Goal: Transaction & Acquisition: Purchase product/service

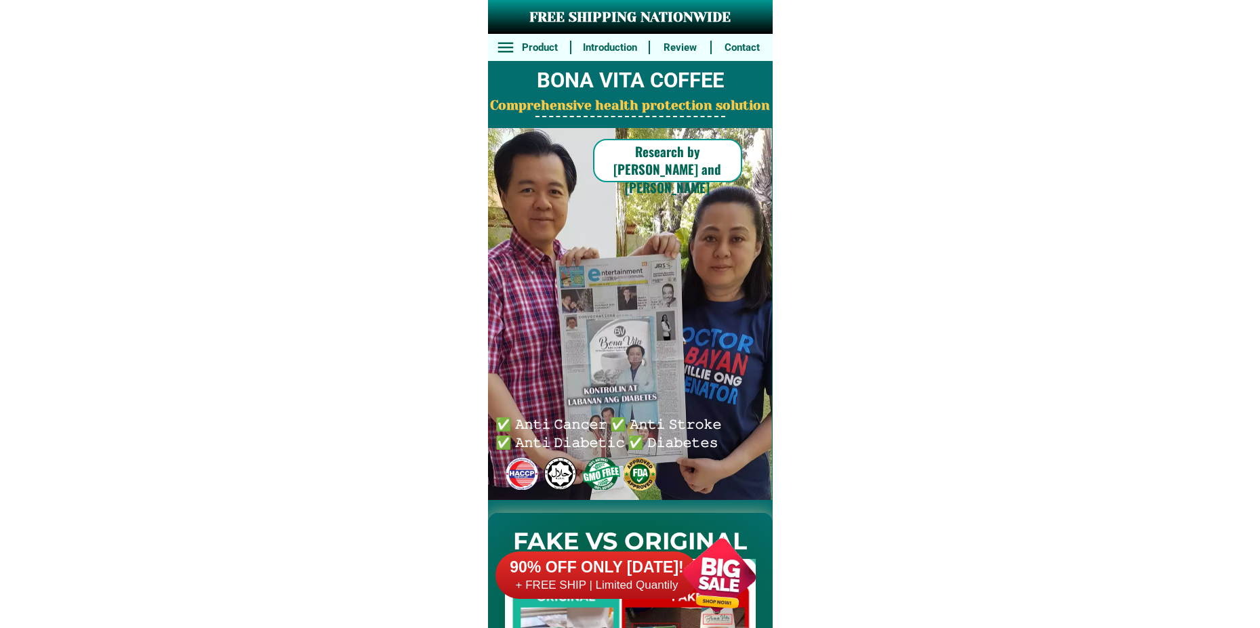
click at [682, 582] on div at bounding box center [719, 575] width 106 height 106
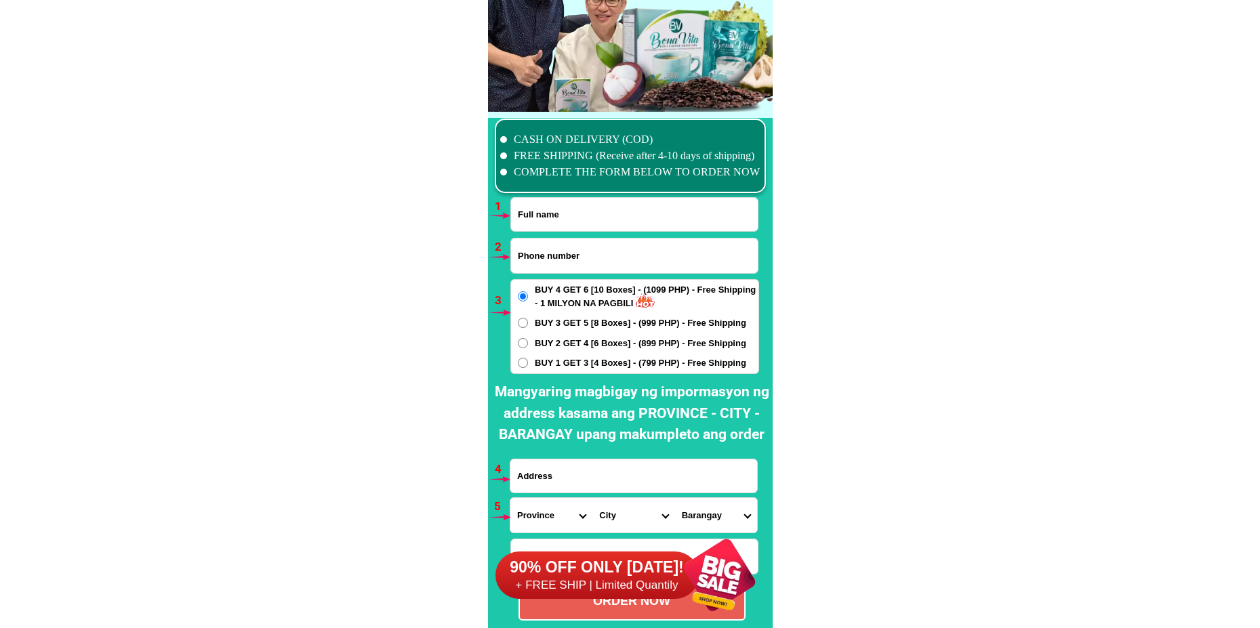
scroll to position [9969, 0]
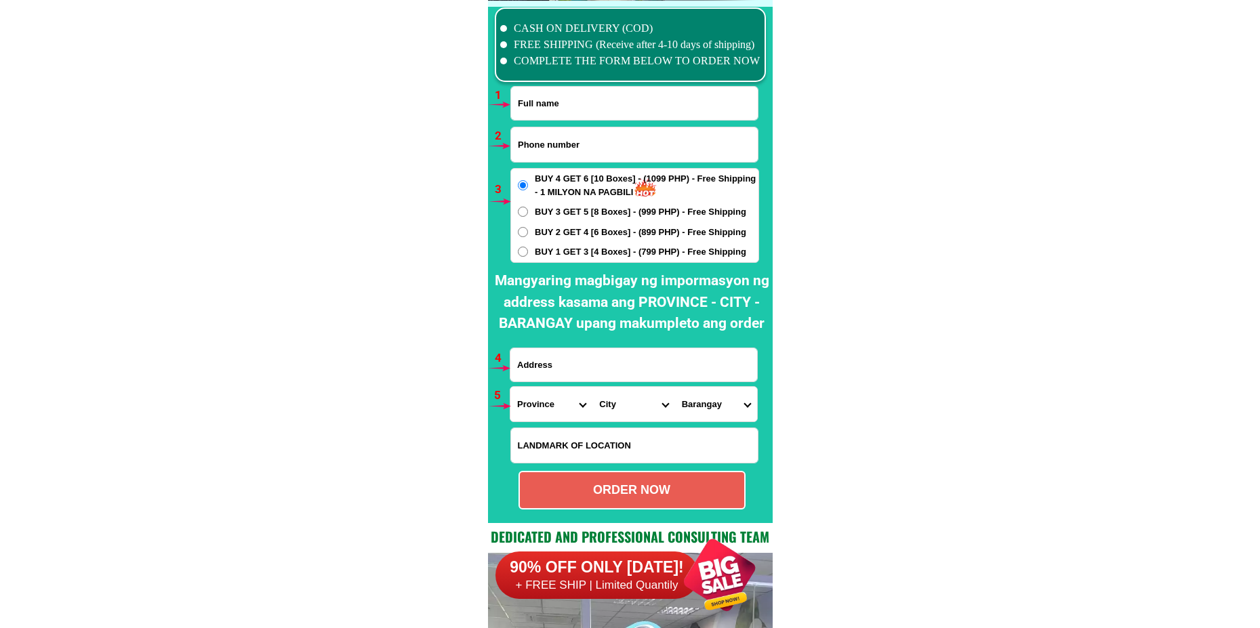
click at [554, 138] on input "Input phone_number" at bounding box center [634, 144] width 247 height 35
paste input "09672842896"
type input "09672842896"
click at [556, 111] on input "Input full_name" at bounding box center [634, 103] width 247 height 33
paste input "[PERSON_NAME]"
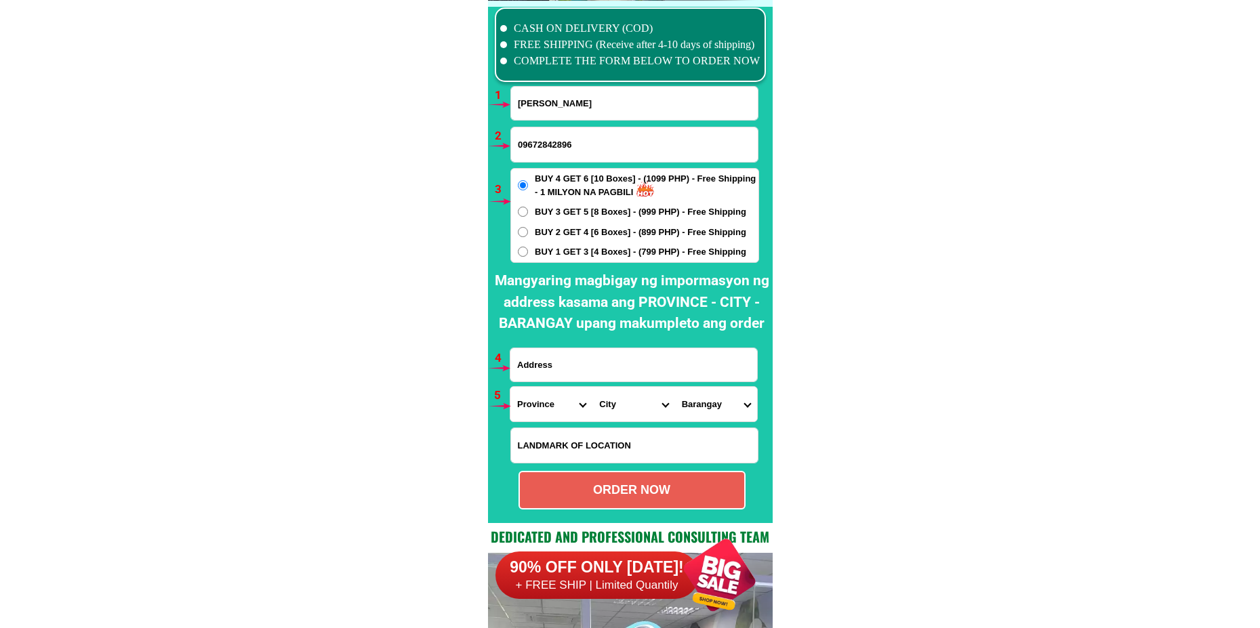
type input "[PERSON_NAME]"
click at [570, 447] on input "Input LANDMARKOFLOCATION" at bounding box center [634, 445] width 247 height 35
paste input "Back of My Town condo""
type input "Back of My Town condo""
click at [586, 363] on input "Input address" at bounding box center [633, 364] width 247 height 33
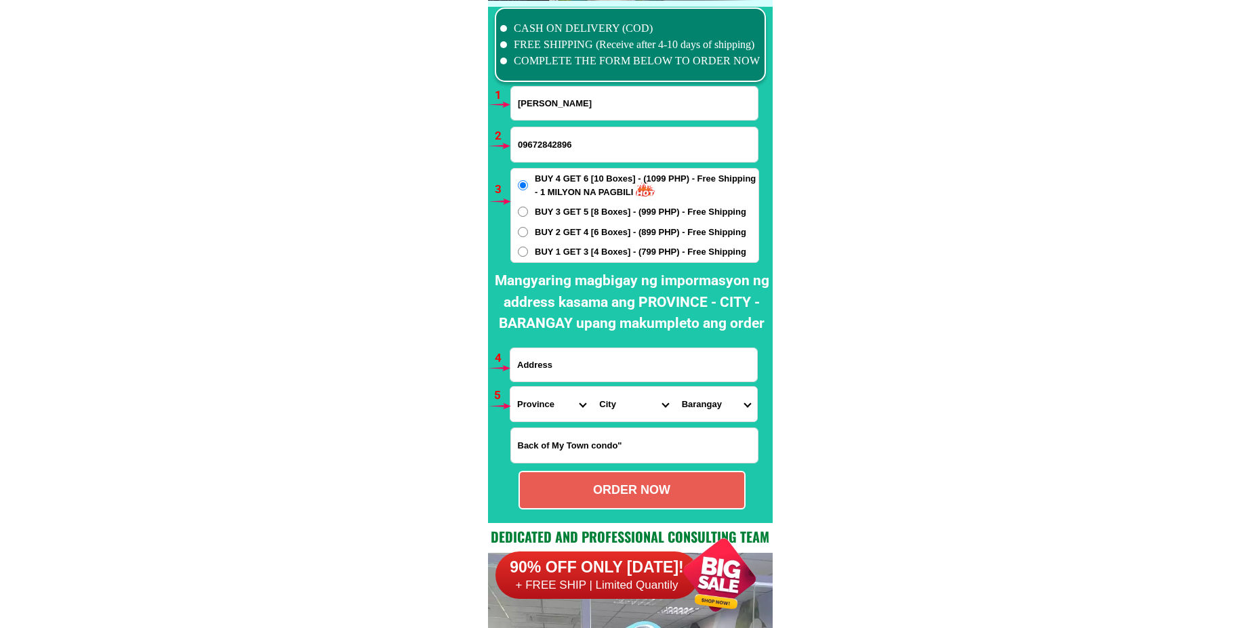
paste input "[STREET_ADDRESS][GEOGRAPHIC_DATA][PERSON_NAME] [GEOGRAPHIC_DATA]""
type input "[STREET_ADDRESS][GEOGRAPHIC_DATA][PERSON_NAME] [GEOGRAPHIC_DATA]""
drag, startPoint x: 548, startPoint y: 410, endPoint x: 550, endPoint y: 403, distance: 7.7
click at [548, 410] on select "Province [GEOGRAPHIC_DATA] [GEOGRAPHIC_DATA][PERSON_NAME][GEOGRAPHIC_DATA][GEOG…" at bounding box center [551, 404] width 82 height 35
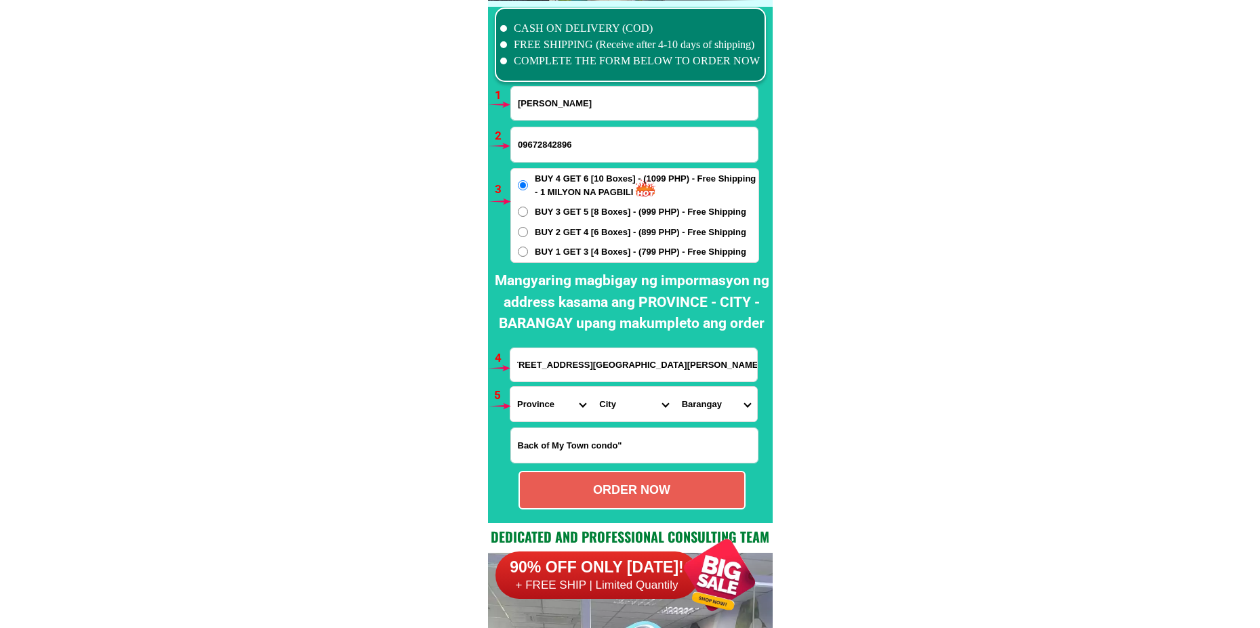
scroll to position [0, 0]
select select "63_219"
click at [510, 387] on select "Province [GEOGRAPHIC_DATA] [GEOGRAPHIC_DATA][PERSON_NAME][GEOGRAPHIC_DATA][GEOG…" at bounding box center [551, 404] width 82 height 35
click at [629, 407] on select "City [GEOGRAPHIC_DATA] [GEOGRAPHIC_DATA] [GEOGRAPHIC_DATA] [GEOGRAPHIC_DATA]-ci…" at bounding box center [633, 404] width 82 height 35
select select "63_2191611"
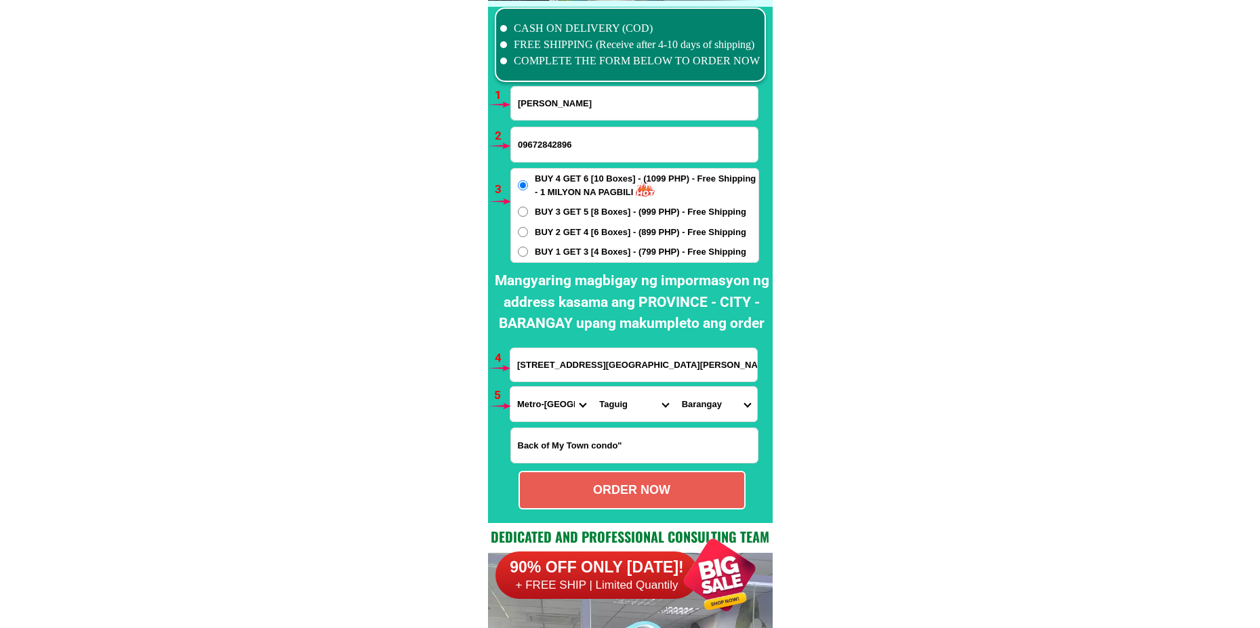
click at [592, 387] on select "City [GEOGRAPHIC_DATA] [GEOGRAPHIC_DATA] [GEOGRAPHIC_DATA] [GEOGRAPHIC_DATA]-ci…" at bounding box center [633, 404] width 82 height 35
click at [688, 419] on select "[GEOGRAPHIC_DATA][PERSON_NAME][GEOGRAPHIC_DATA] [GEOGRAPHIC_DATA][PERSON_NAME] …" at bounding box center [716, 404] width 82 height 35
select select "63_21916111878"
click at [675, 387] on select "[GEOGRAPHIC_DATA][PERSON_NAME][GEOGRAPHIC_DATA] [GEOGRAPHIC_DATA][PERSON_NAME] …" at bounding box center [716, 404] width 82 height 35
drag, startPoint x: 716, startPoint y: 403, endPoint x: 719, endPoint y: 389, distance: 13.8
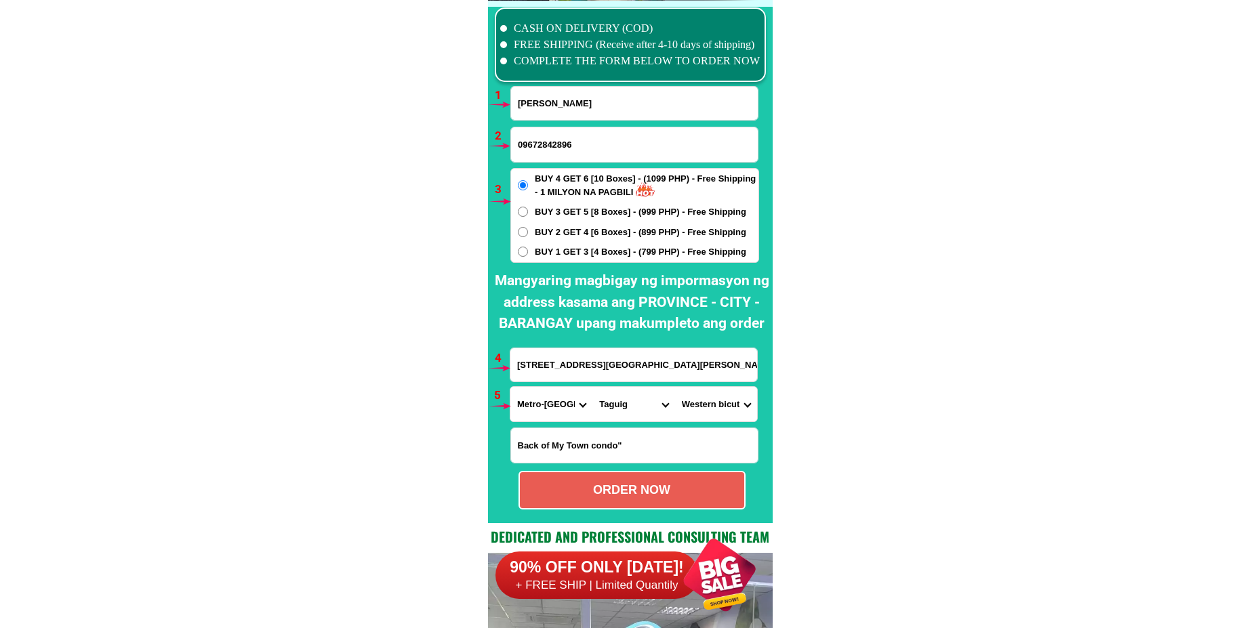
click at [716, 403] on select "[GEOGRAPHIC_DATA][PERSON_NAME][GEOGRAPHIC_DATA] [GEOGRAPHIC_DATA][PERSON_NAME] …" at bounding box center [716, 404] width 82 height 35
click at [708, 407] on select "[GEOGRAPHIC_DATA][PERSON_NAME][GEOGRAPHIC_DATA] [GEOGRAPHIC_DATA][PERSON_NAME] …" at bounding box center [716, 404] width 82 height 35
click at [605, 356] on input "[STREET_ADDRESS][GEOGRAPHIC_DATA][PERSON_NAME] [GEOGRAPHIC_DATA]"" at bounding box center [633, 364] width 247 height 33
click at [716, 404] on select "[GEOGRAPHIC_DATA][PERSON_NAME][GEOGRAPHIC_DATA] [GEOGRAPHIC_DATA][PERSON_NAME] …" at bounding box center [716, 404] width 82 height 35
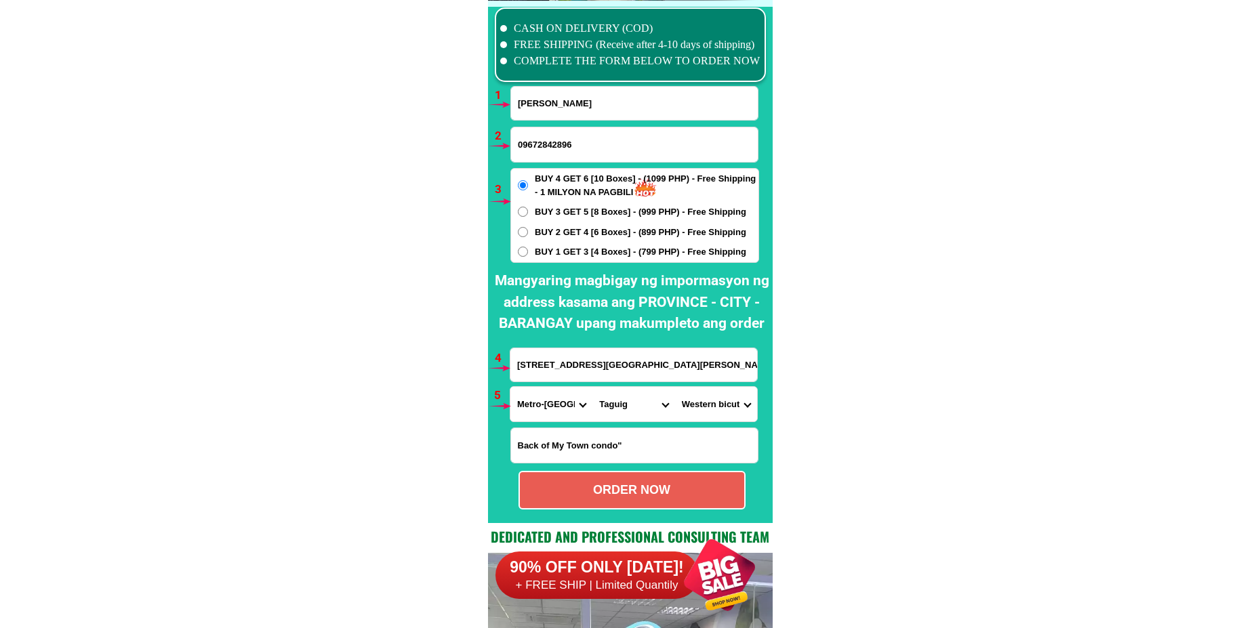
drag, startPoint x: 721, startPoint y: 417, endPoint x: 727, endPoint y: 407, distance: 11.9
click at [723, 416] on select "[GEOGRAPHIC_DATA][PERSON_NAME][GEOGRAPHIC_DATA] [GEOGRAPHIC_DATA][PERSON_NAME] …" at bounding box center [716, 404] width 82 height 35
click at [698, 415] on select "[GEOGRAPHIC_DATA][PERSON_NAME][GEOGRAPHIC_DATA] [GEOGRAPHIC_DATA][PERSON_NAME] …" at bounding box center [716, 404] width 82 height 35
click at [719, 406] on select "[GEOGRAPHIC_DATA][PERSON_NAME][GEOGRAPHIC_DATA] [GEOGRAPHIC_DATA][PERSON_NAME] …" at bounding box center [716, 404] width 82 height 35
click at [675, 387] on select "[GEOGRAPHIC_DATA][PERSON_NAME][GEOGRAPHIC_DATA] [GEOGRAPHIC_DATA][PERSON_NAME] …" at bounding box center [716, 404] width 82 height 35
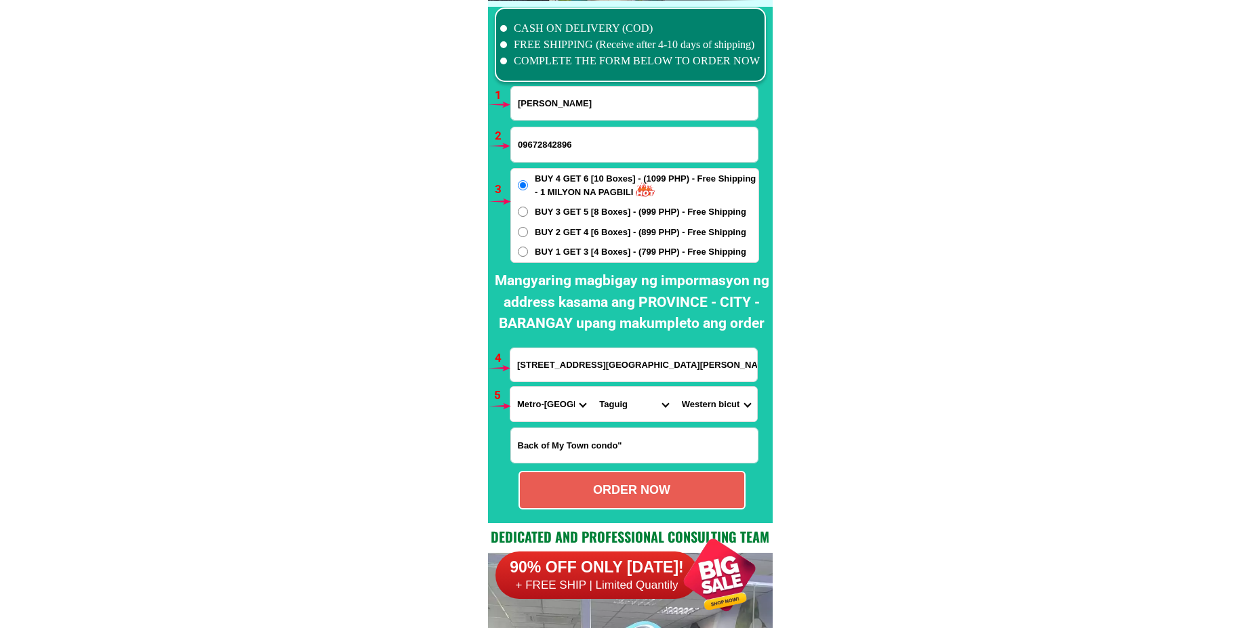
click at [652, 496] on div "ORDER NOW" at bounding box center [632, 490] width 224 height 18
radio input "true"
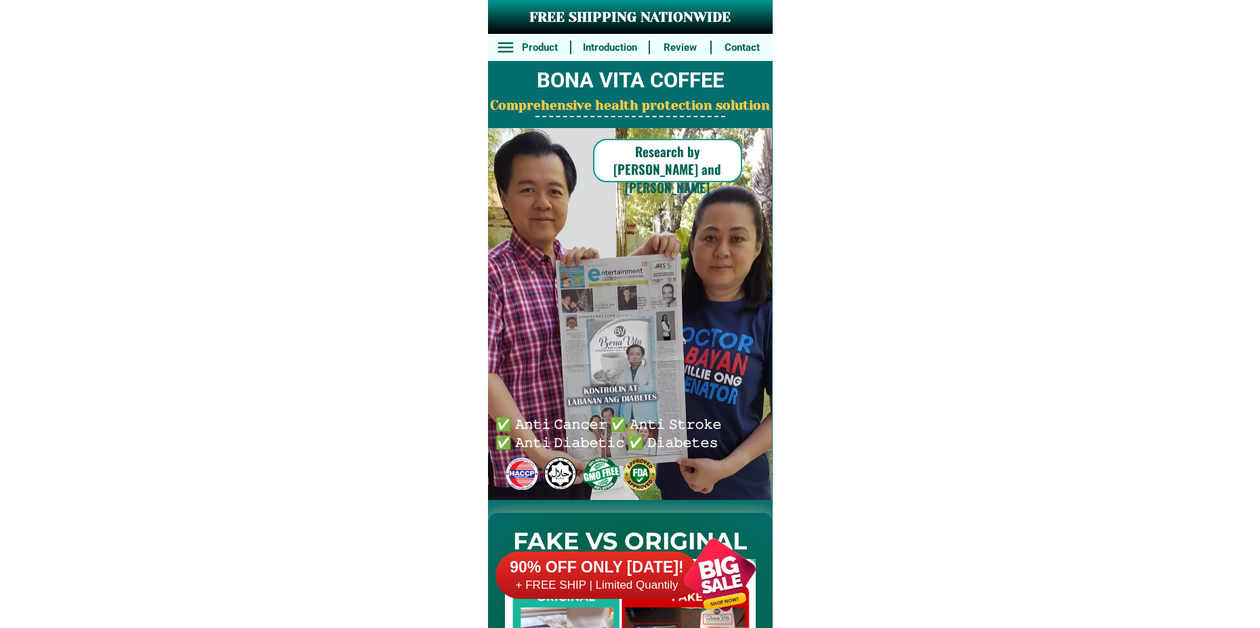
drag, startPoint x: 695, startPoint y: 576, endPoint x: 642, endPoint y: 425, distance: 160.1
click at [692, 573] on div at bounding box center [719, 575] width 106 height 106
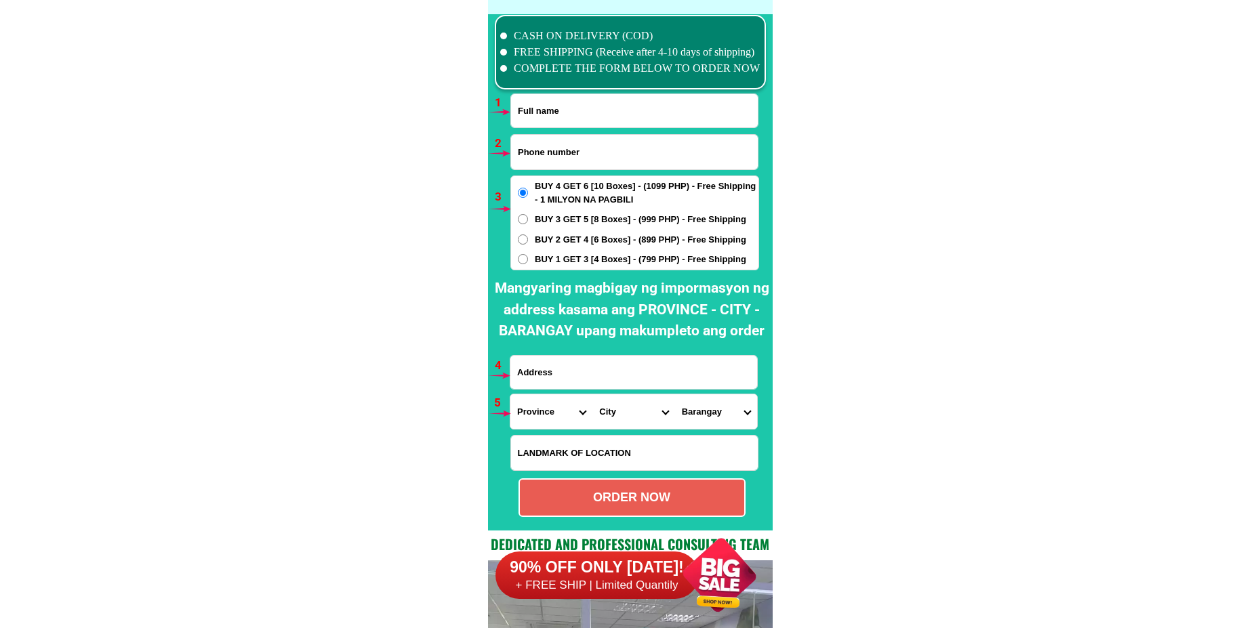
scroll to position [9969, 0]
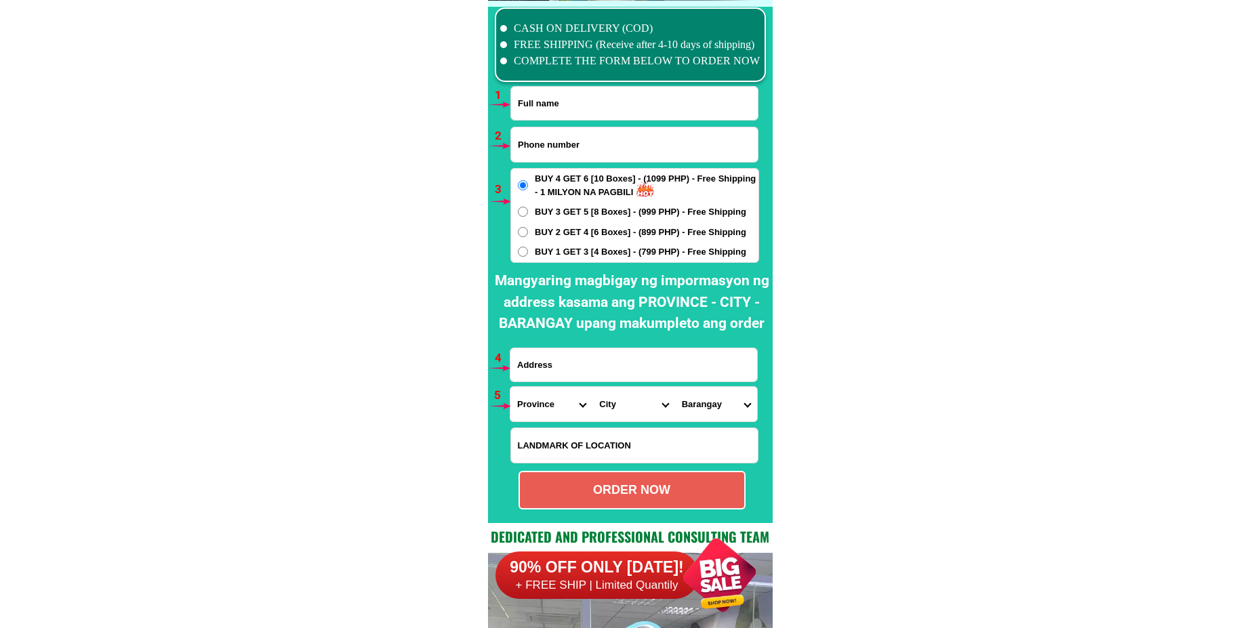
click at [570, 151] on input "Input phone_number" at bounding box center [634, 144] width 247 height 35
paste input "09695147615"
type input "09695147615"
click at [550, 106] on input "Input full_name" at bounding box center [634, 103] width 247 height 33
paste input "Dong Malazarte more ni ni""
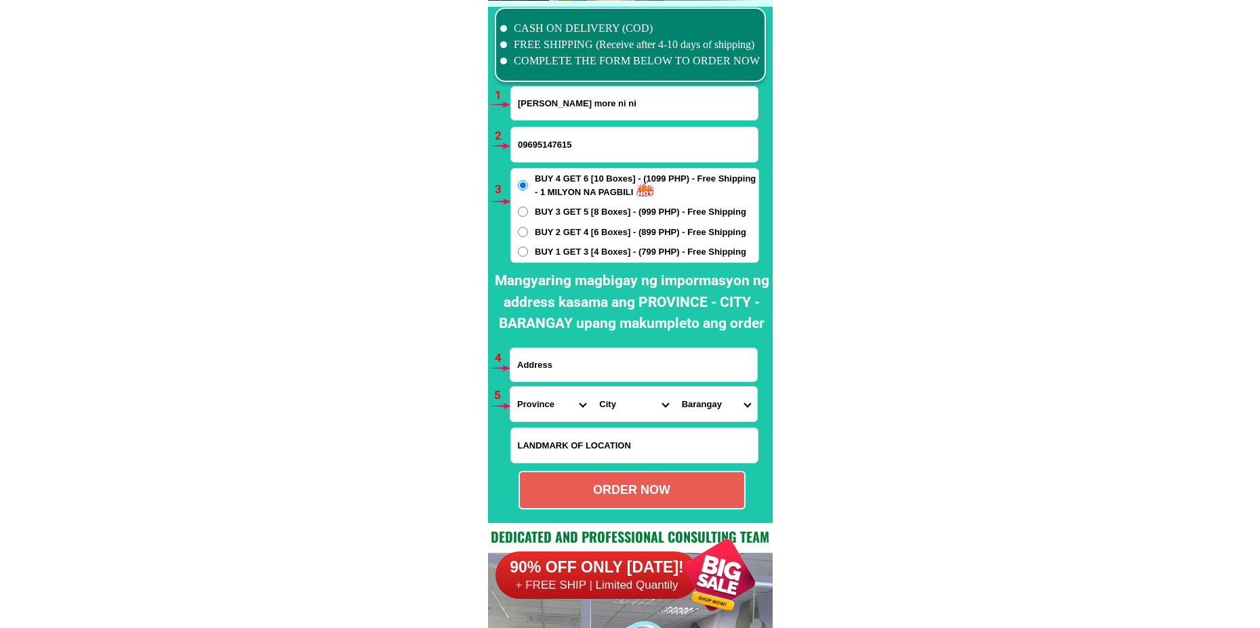
drag, startPoint x: 406, startPoint y: 115, endPoint x: 332, endPoint y: 124, distance: 74.5
paste input ""Dong Malazarte"
type input ""Dong Malazarte"
click at [607, 356] on input "Input address" at bounding box center [633, 364] width 247 height 33
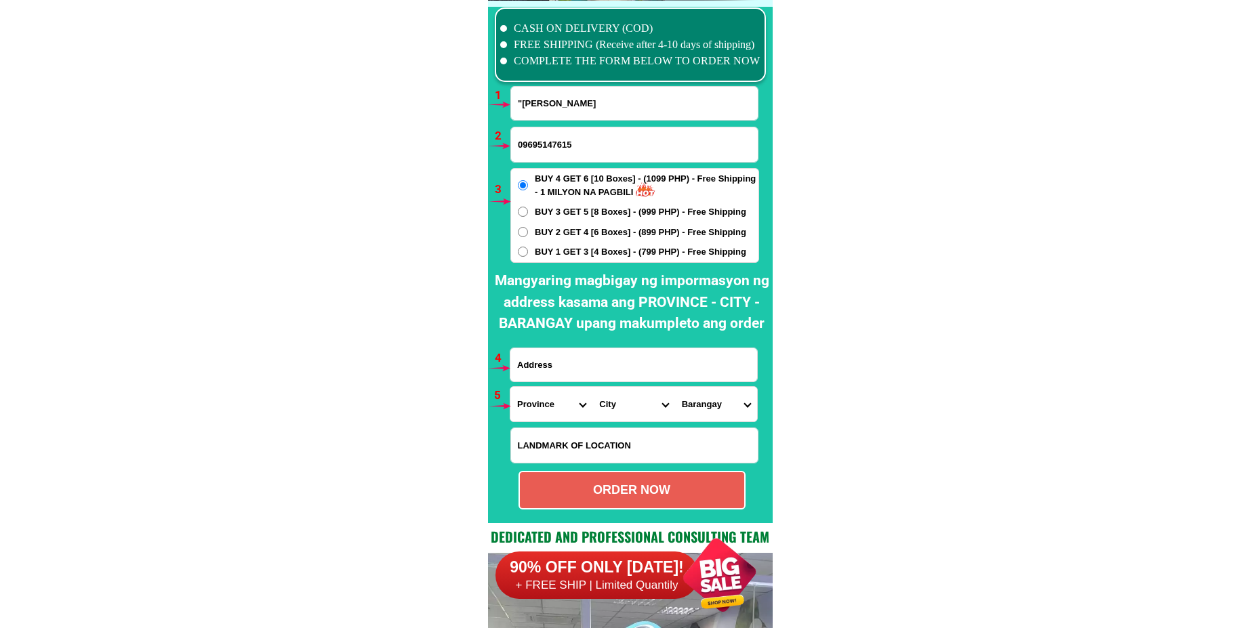
paste input "University of San Carlos residence on campus, Junquera St""
type input "University of San Carlos residence on campus, Junquera St"
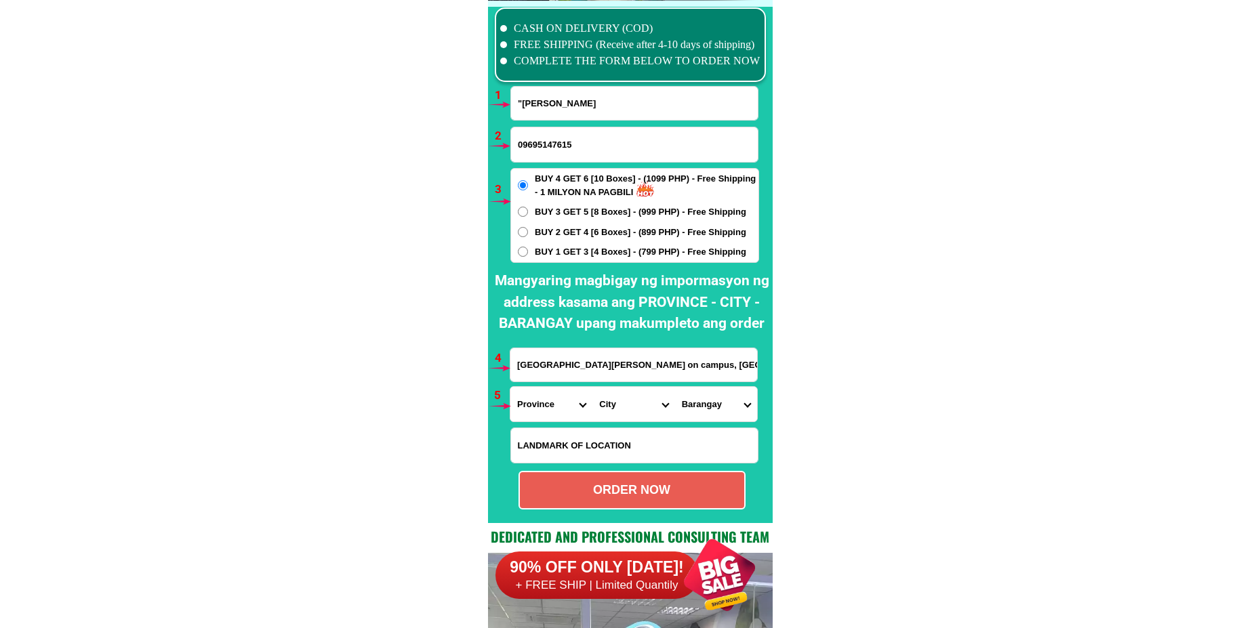
click at [540, 406] on select "Province [GEOGRAPHIC_DATA] [GEOGRAPHIC_DATA][PERSON_NAME][GEOGRAPHIC_DATA][GEOG…" at bounding box center [551, 404] width 82 height 35
select select "63_8"
click at [510, 387] on select "Province [GEOGRAPHIC_DATA] [GEOGRAPHIC_DATA][PERSON_NAME][GEOGRAPHIC_DATA][GEOG…" at bounding box center [551, 404] width 82 height 35
drag, startPoint x: 605, startPoint y: 407, endPoint x: 611, endPoint y: 392, distance: 15.2
click at [605, 405] on select "City Alcoy Aloguinsan Argao Asturias Badian Balamban Bantayan Barili Bogo-city …" at bounding box center [633, 404] width 82 height 35
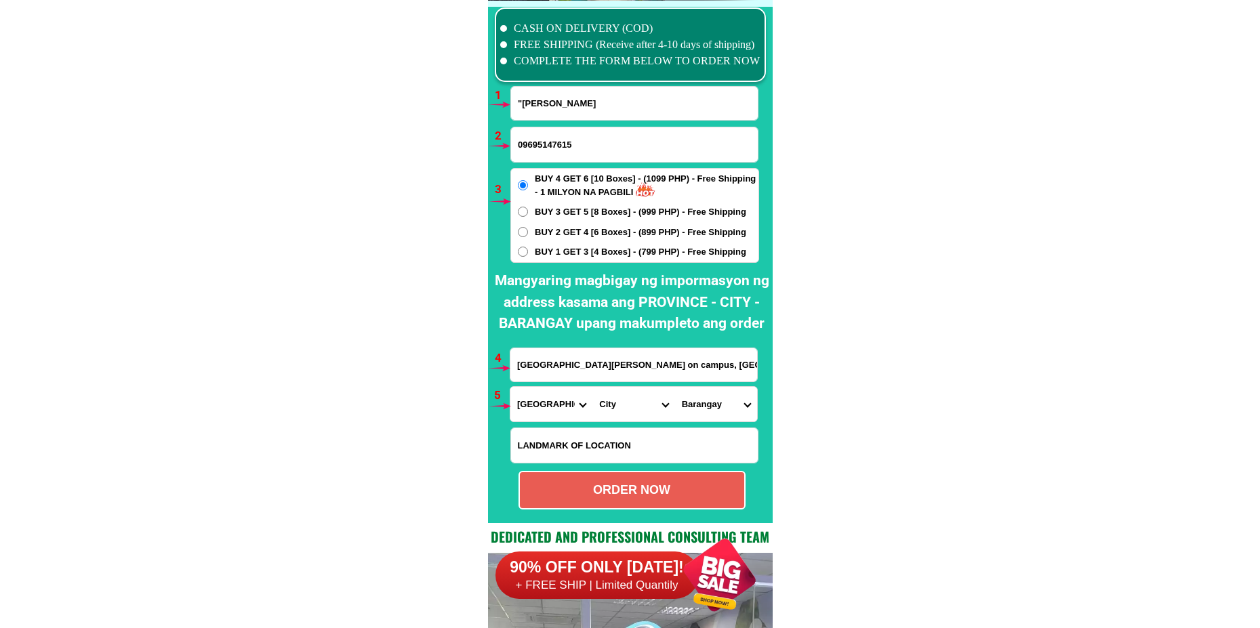
select select "63_865"
click at [592, 387] on select "City Alcoy Aloguinsan Argao Asturias Badian Balamban Bantayan Barili Bogo-city …" at bounding box center [633, 404] width 82 height 35
click at [727, 408] on select "Barangay Adlaon Agsungot Apas Babag Bacayan Banilad Basak pardo Basak san nicol…" at bounding box center [716, 404] width 82 height 35
select select "63_8659435"
click at [675, 387] on select "Barangay Adlaon Agsungot Apas Babag Bacayan Banilad Basak pardo Basak san nicol…" at bounding box center [716, 404] width 82 height 35
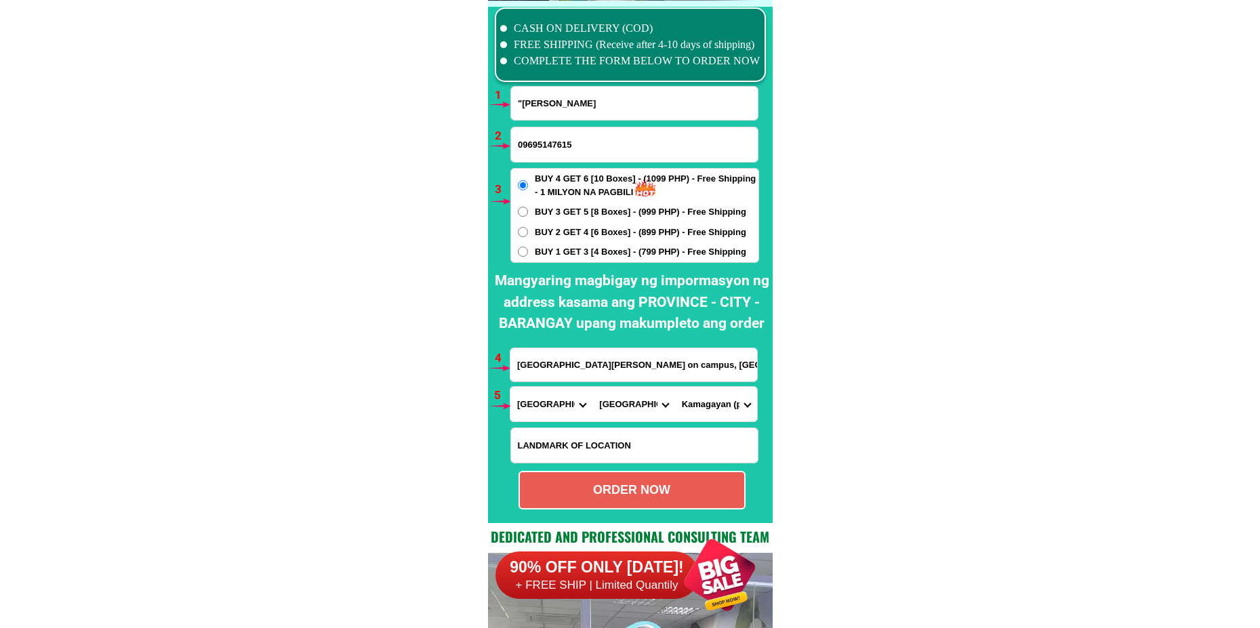
click at [682, 482] on div "ORDER NOW" at bounding box center [632, 490] width 224 height 18
radio input "true"
